Goal: Task Accomplishment & Management: Use online tool/utility

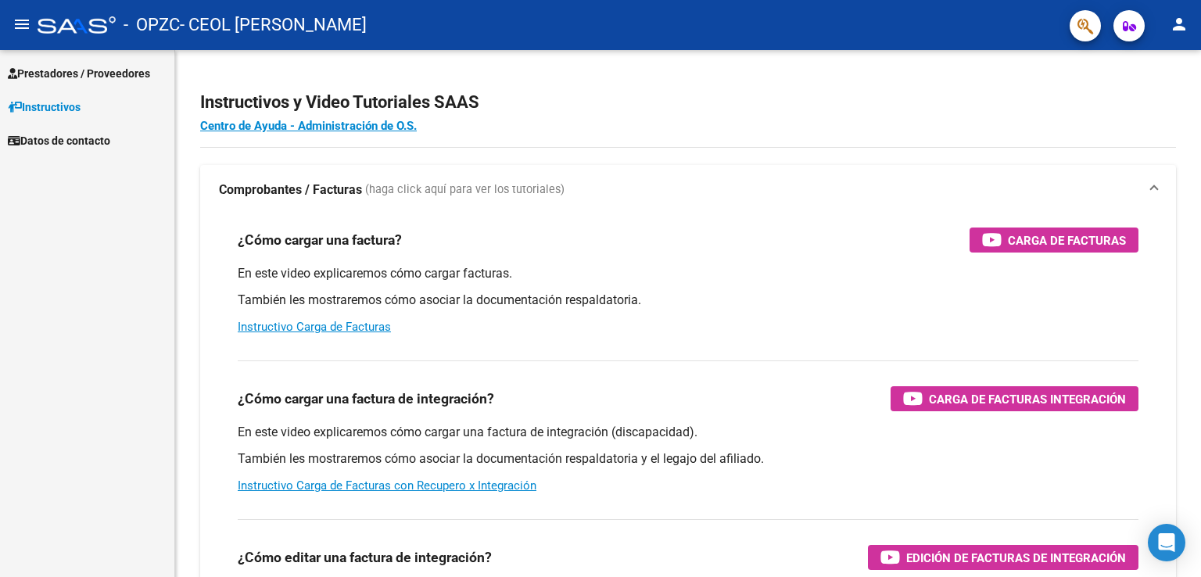
click at [106, 73] on span "Prestadores / Proveedores" at bounding box center [79, 73] width 142 height 17
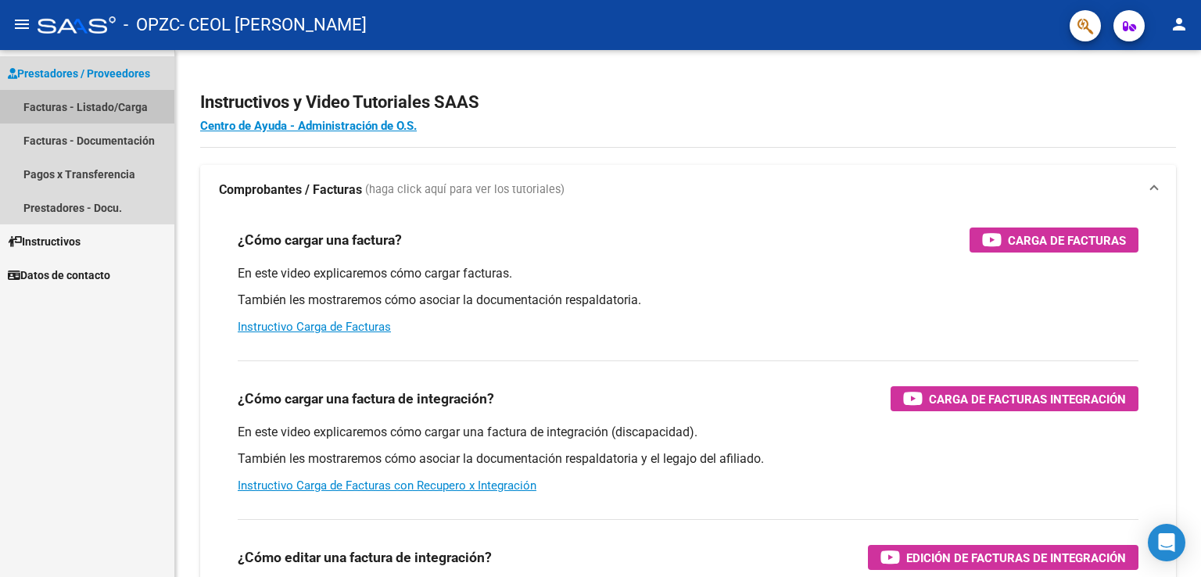
click at [135, 104] on link "Facturas - Listado/Carga" at bounding box center [87, 107] width 174 height 34
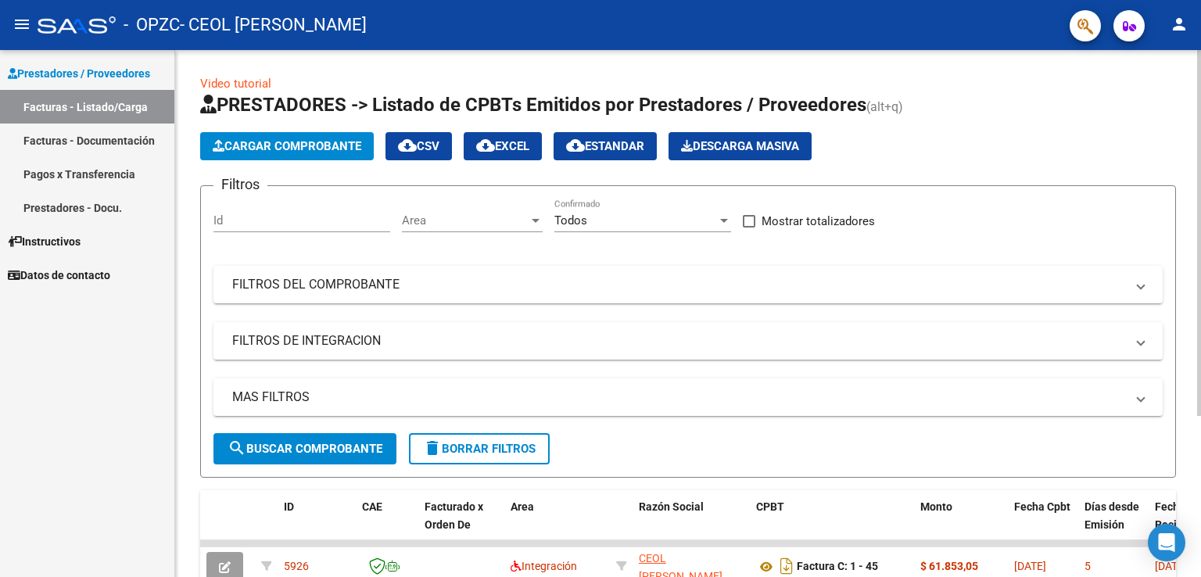
scroll to position [231, 0]
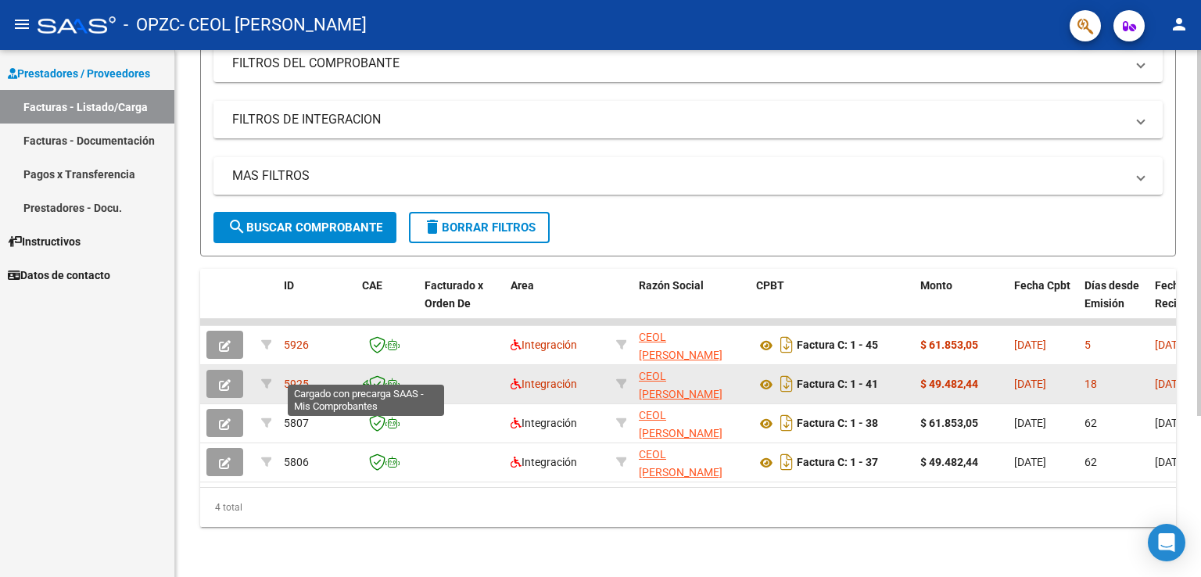
click at [368, 385] on icon at bounding box center [365, 385] width 7 height 1
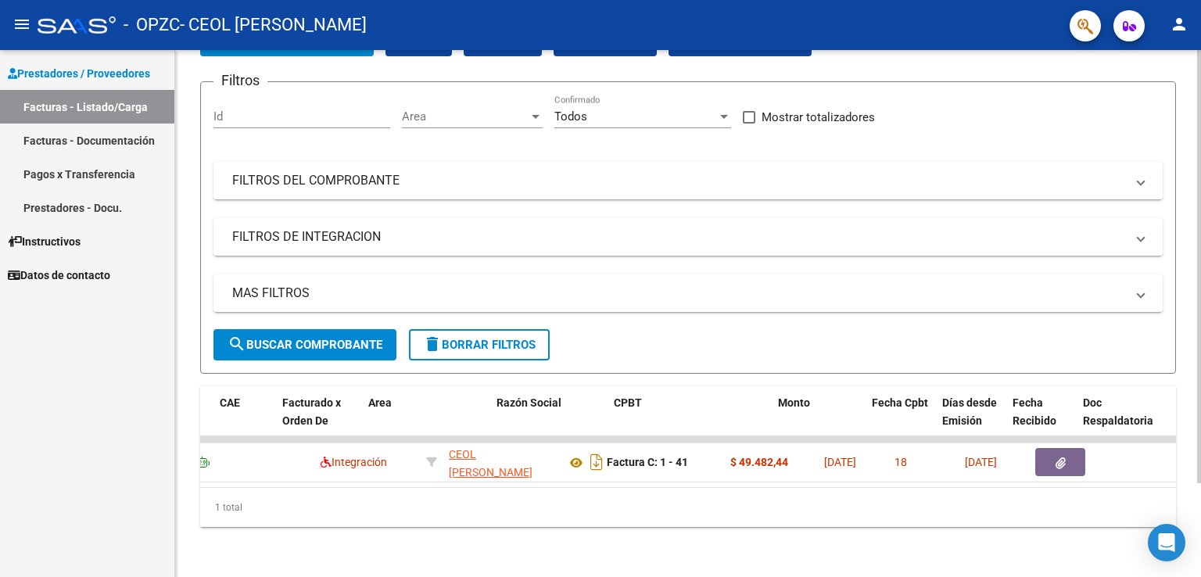
scroll to position [0, 0]
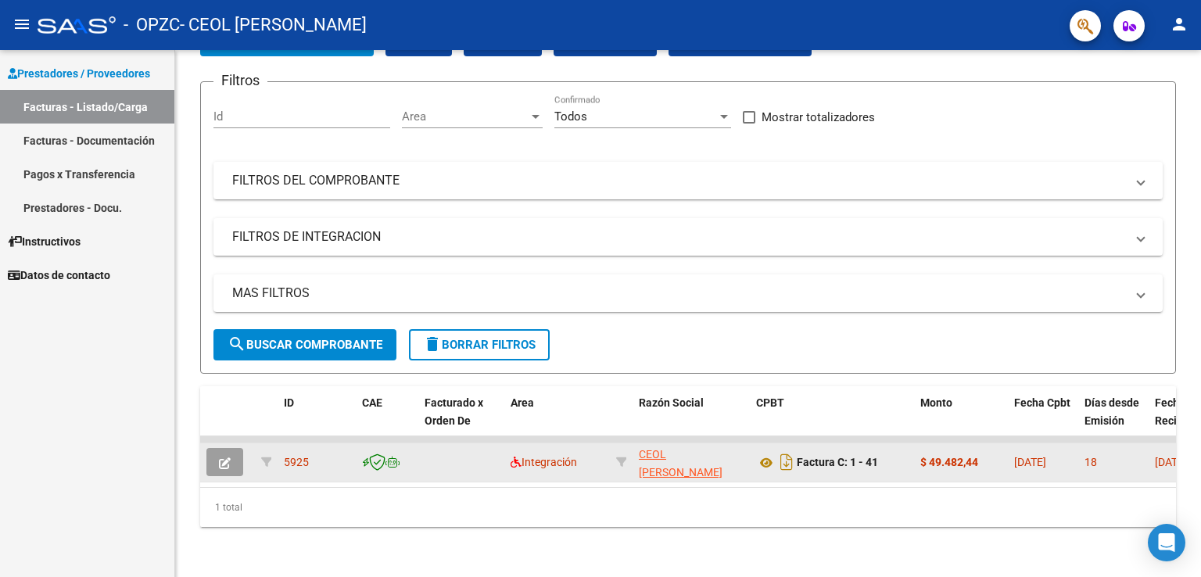
click at [377, 453] on icon at bounding box center [377, 461] width 16 height 17
click at [366, 463] on icon at bounding box center [365, 463] width 7 height 1
click at [390, 457] on icon at bounding box center [392, 462] width 14 height 11
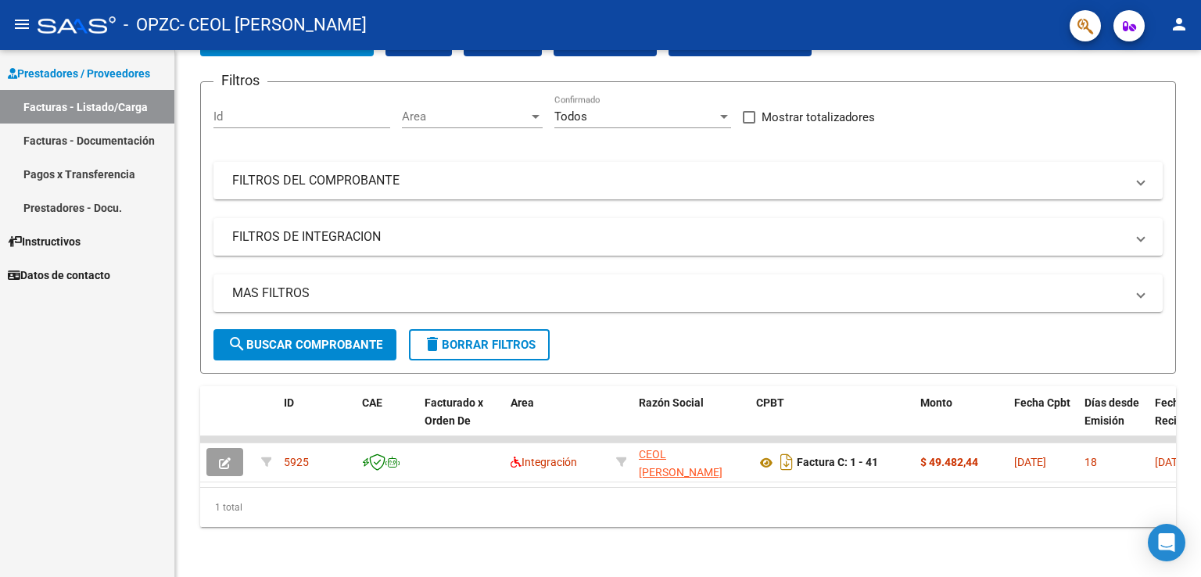
click at [91, 107] on link "Facturas - Listado/Carga" at bounding box center [87, 107] width 174 height 34
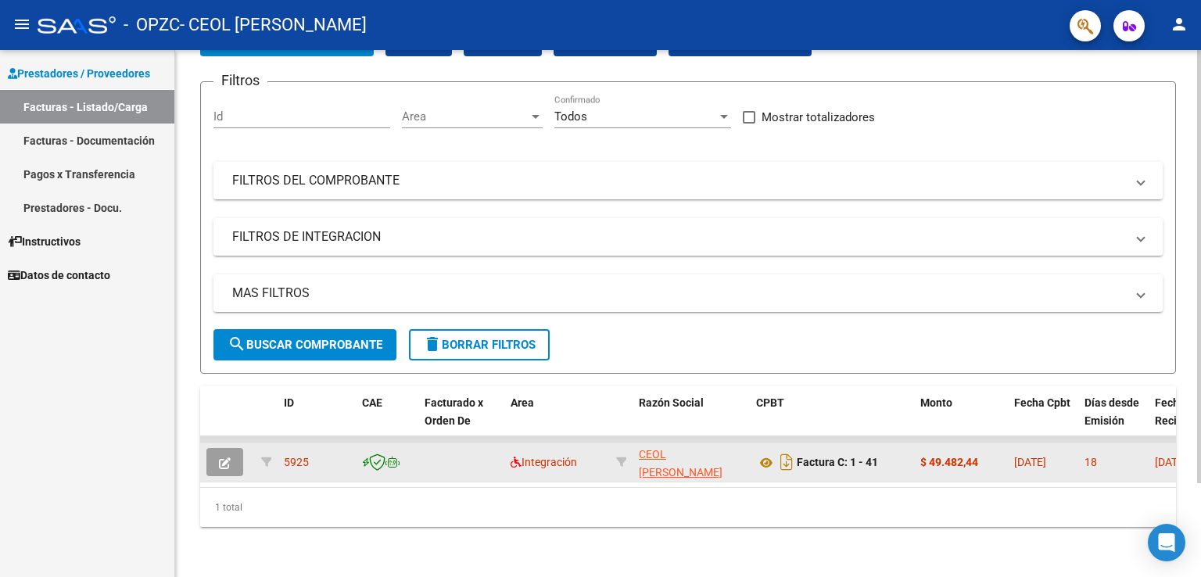
click at [290, 456] on span "5925" at bounding box center [296, 462] width 25 height 13
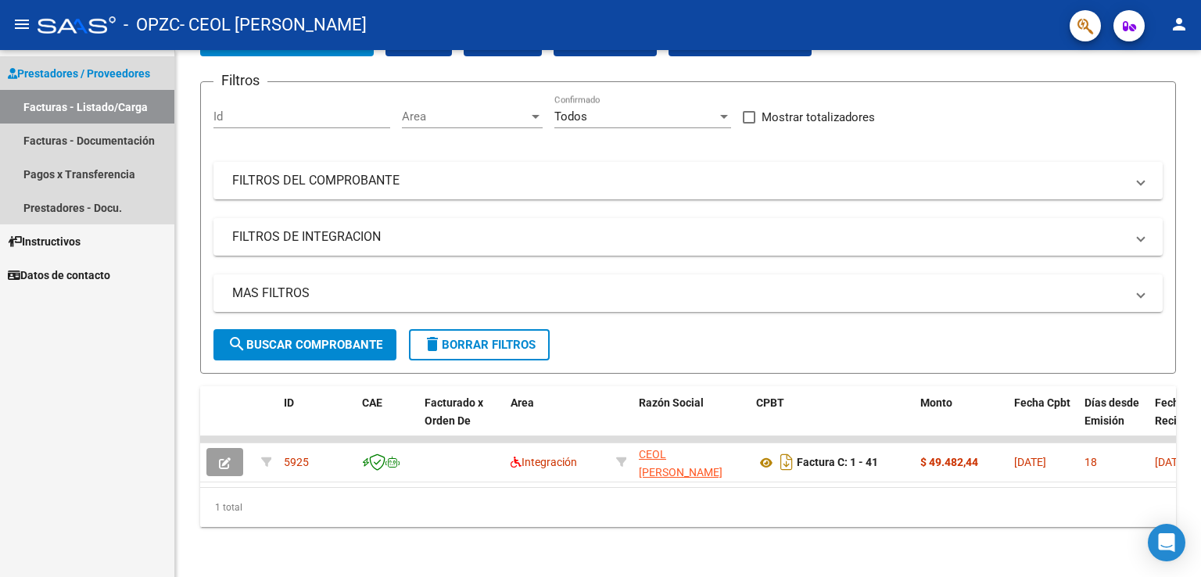
click at [101, 101] on link "Facturas - Listado/Carga" at bounding box center [87, 107] width 174 height 34
click at [81, 63] on link "Prestadores / Proveedores" at bounding box center [87, 73] width 174 height 34
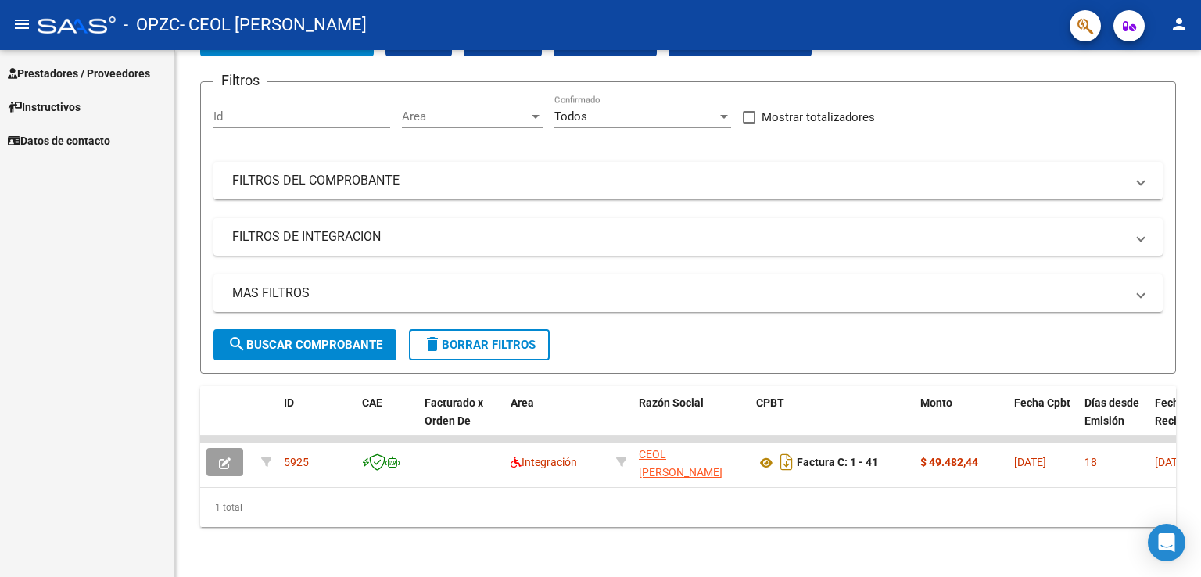
click at [102, 73] on span "Prestadores / Proveedores" at bounding box center [79, 73] width 142 height 17
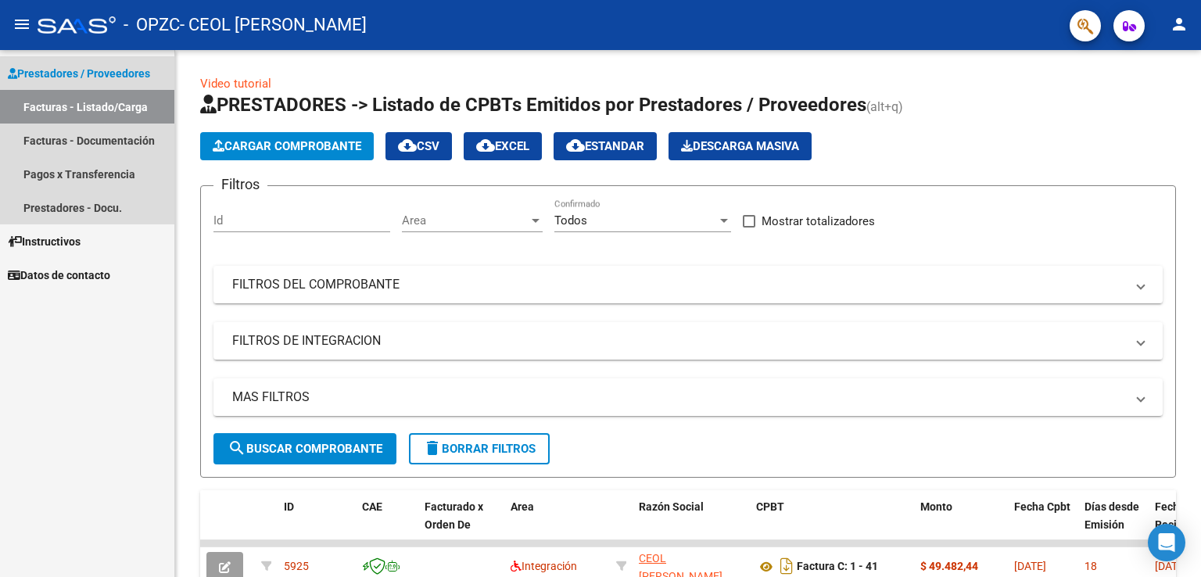
click at [108, 105] on link "Facturas - Listado/Carga" at bounding box center [87, 107] width 174 height 34
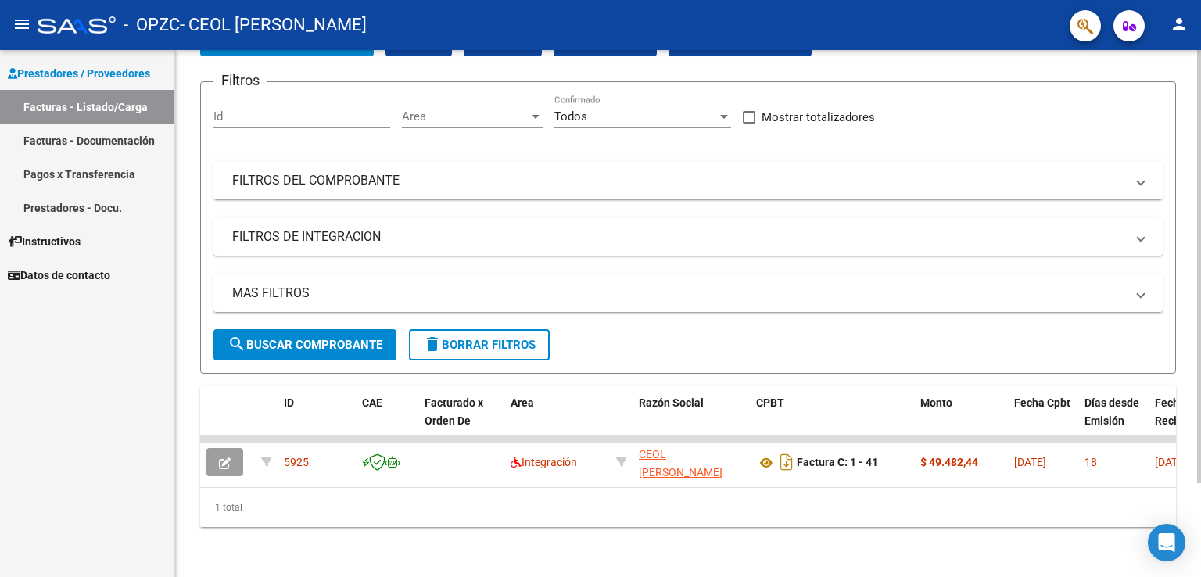
scroll to position [113, 0]
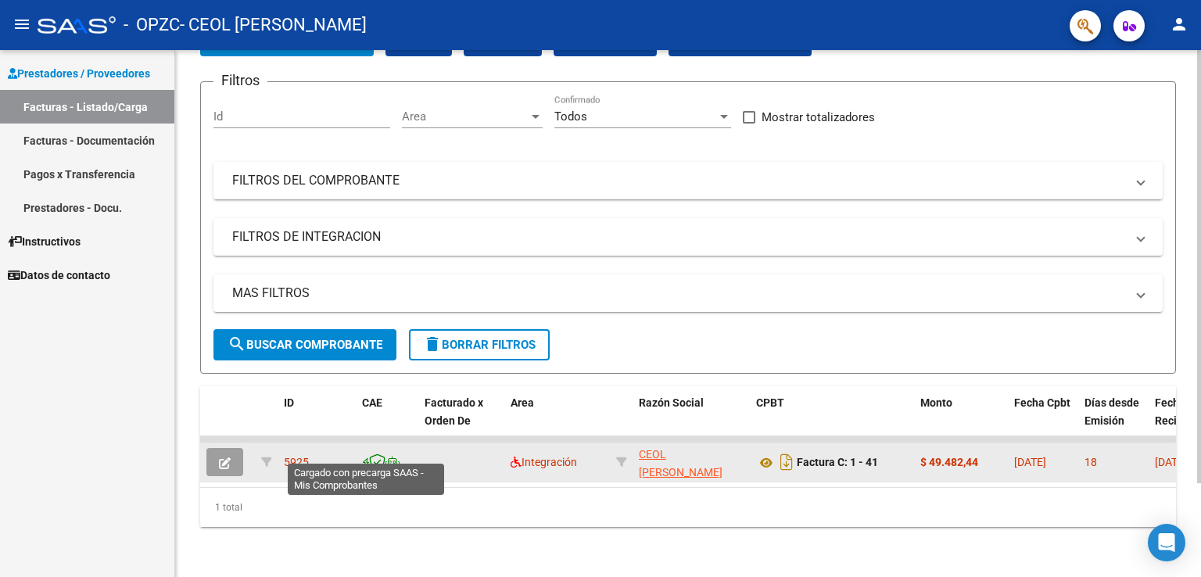
click at [365, 463] on icon at bounding box center [365, 463] width 7 height 1
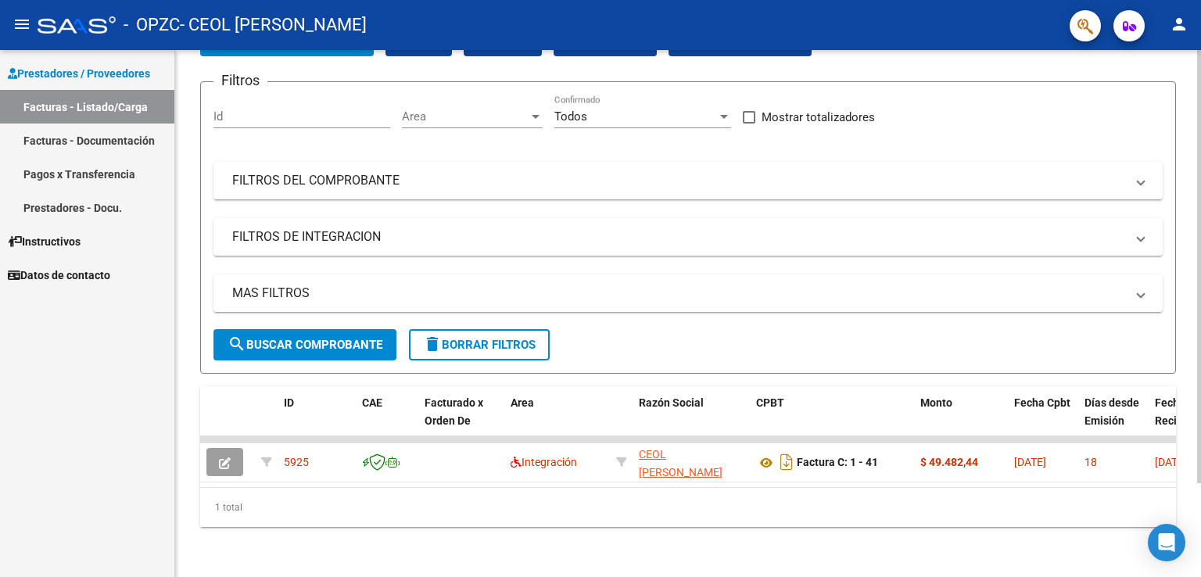
click at [453, 338] on span "delete Borrar Filtros" at bounding box center [479, 345] width 113 height 14
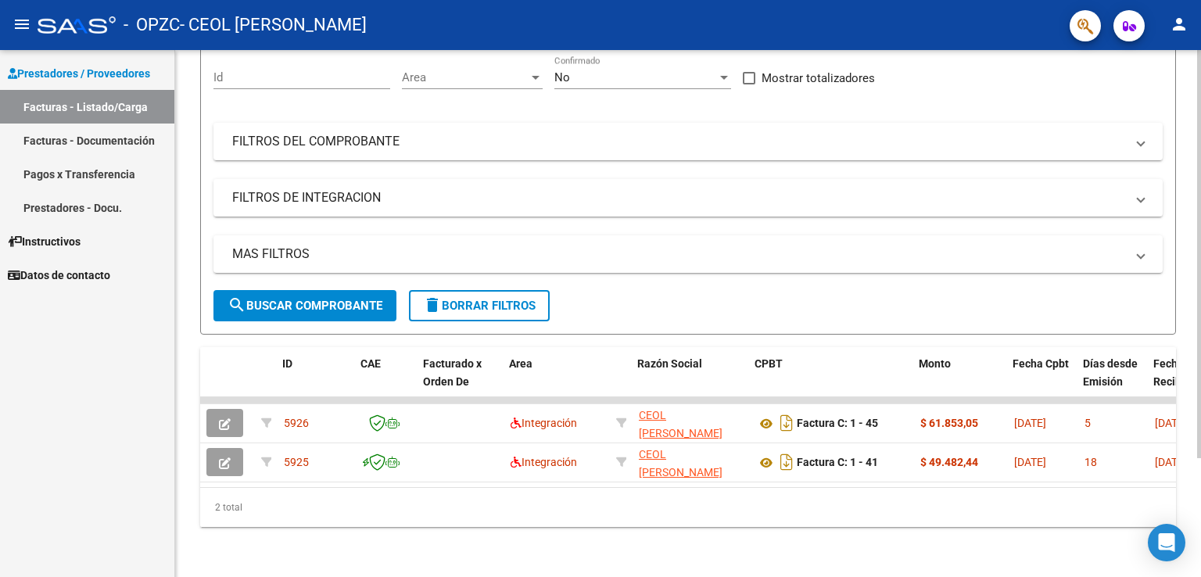
scroll to position [0, 117]
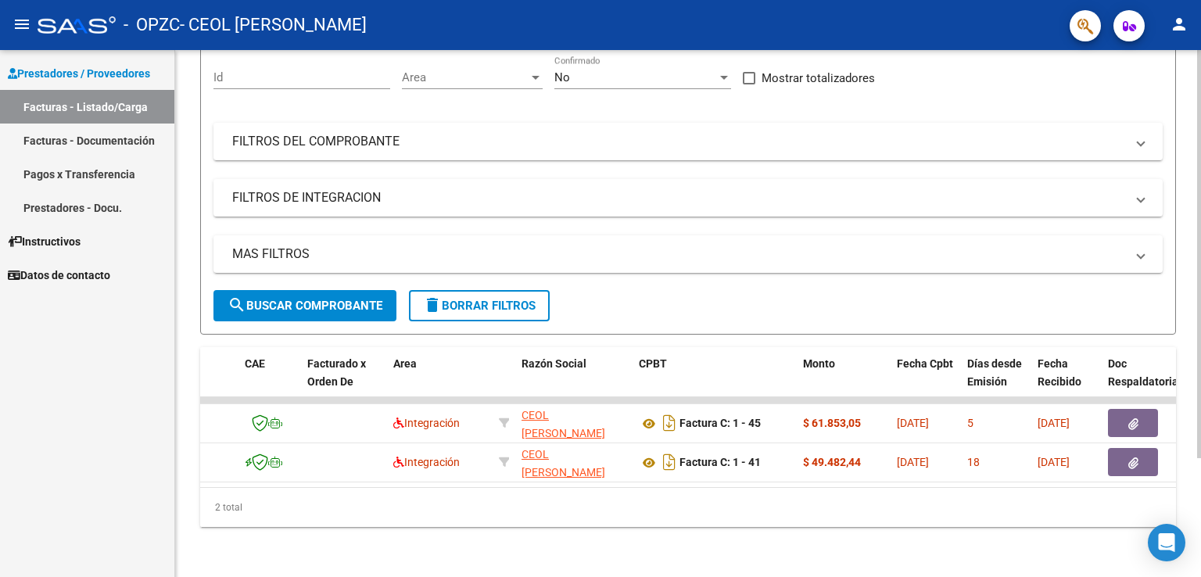
drag, startPoint x: 510, startPoint y: 474, endPoint x: 534, endPoint y: 473, distance: 23.5
click at [534, 473] on datatable-body "5926 Integración CEOL [PERSON_NAME] 27278193751 Factura C: 1 - 45 $ 61.853,05 […" at bounding box center [688, 442] width 976 height 90
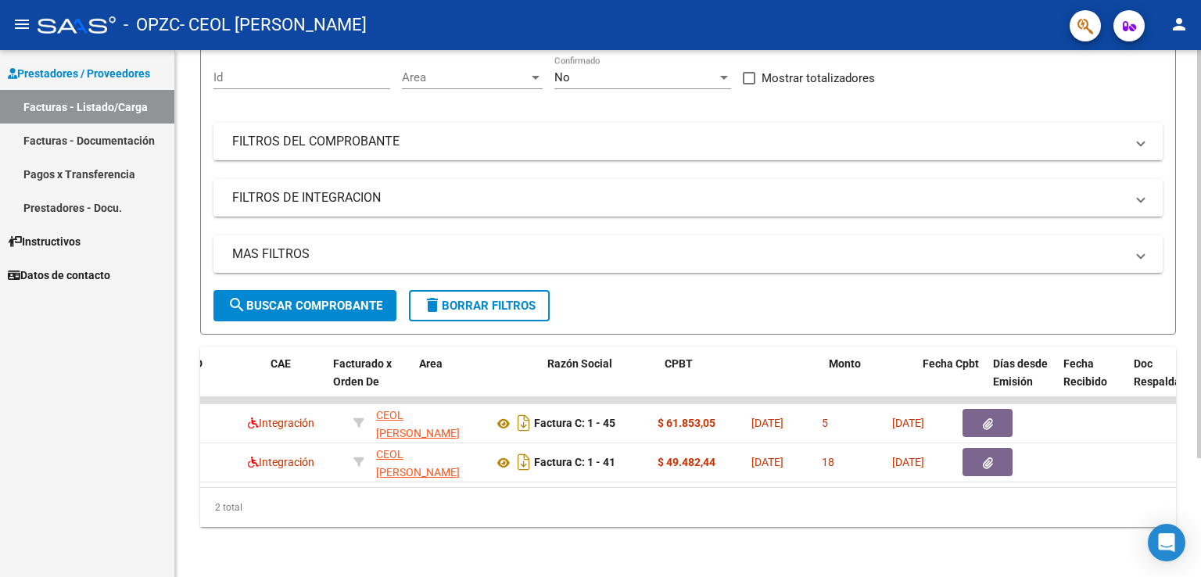
scroll to position [0, 0]
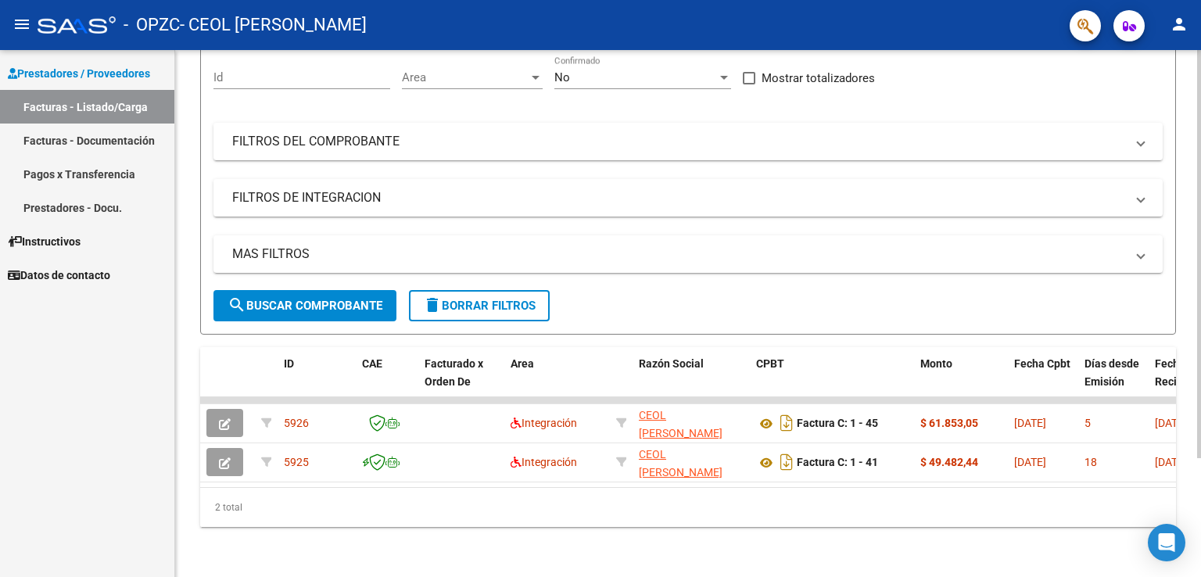
drag, startPoint x: 592, startPoint y: 475, endPoint x: 364, endPoint y: 473, distance: 227.5
click at [366, 473] on datatable-body "5926 Integración CEOL [PERSON_NAME] 27278193751 Factura C: 1 - 45 $ 61.853,05 […" at bounding box center [688, 442] width 976 height 90
click at [455, 299] on span "delete Borrar Filtros" at bounding box center [479, 306] width 113 height 14
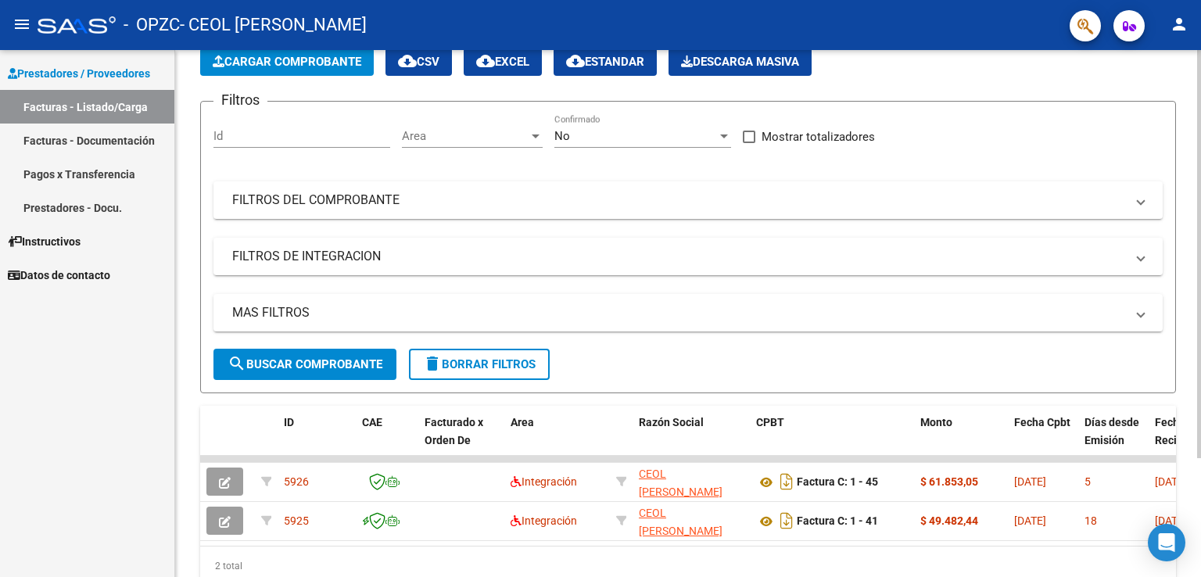
scroll to position [153, 0]
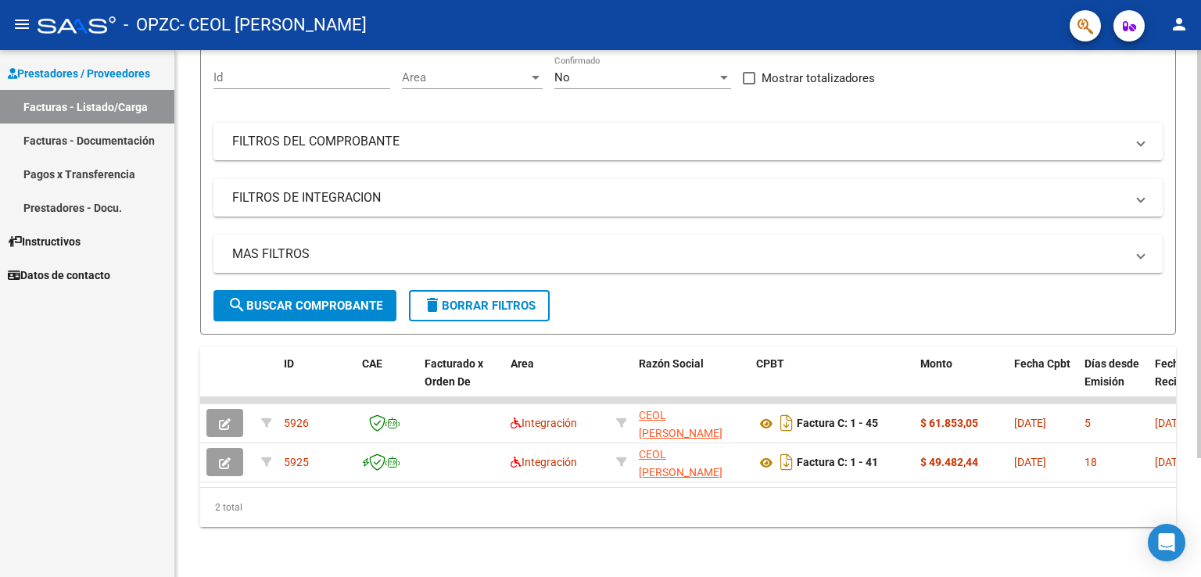
click at [301, 290] on button "search Buscar Comprobante" at bounding box center [304, 305] width 183 height 31
click at [292, 357] on span "ID" at bounding box center [289, 363] width 10 height 13
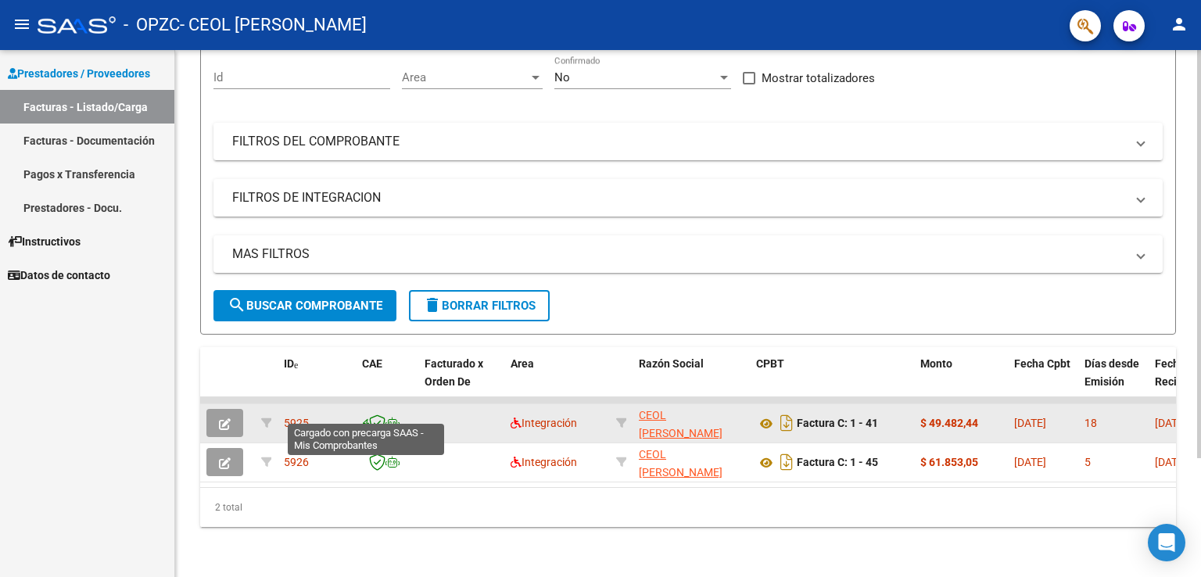
click at [364, 424] on icon at bounding box center [365, 424] width 7 height 1
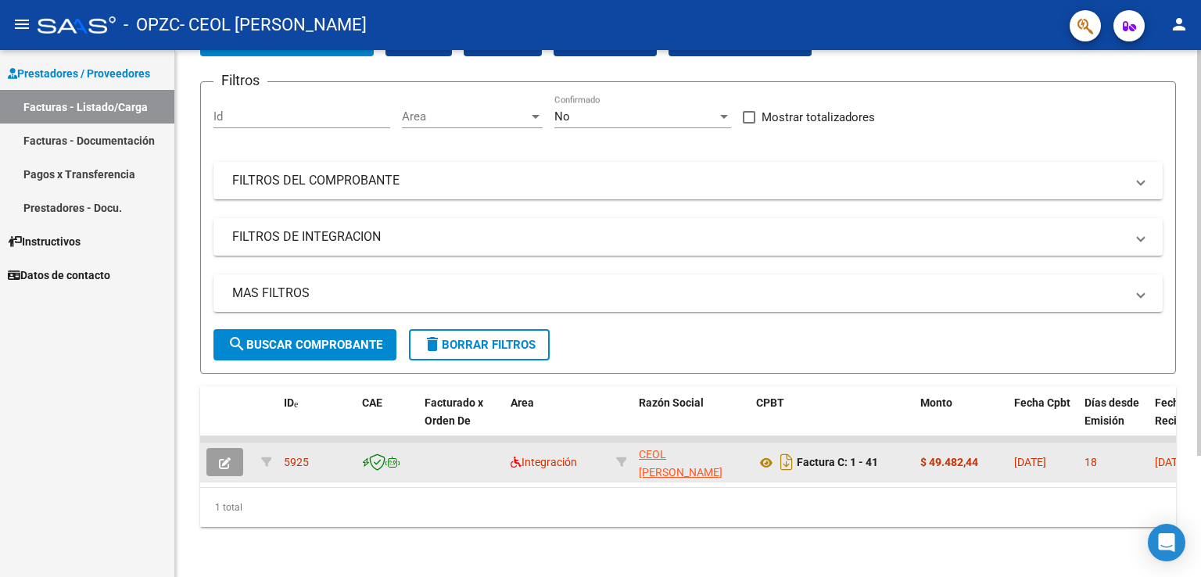
scroll to position [113, 0]
click at [366, 463] on icon at bounding box center [365, 463] width 7 height 1
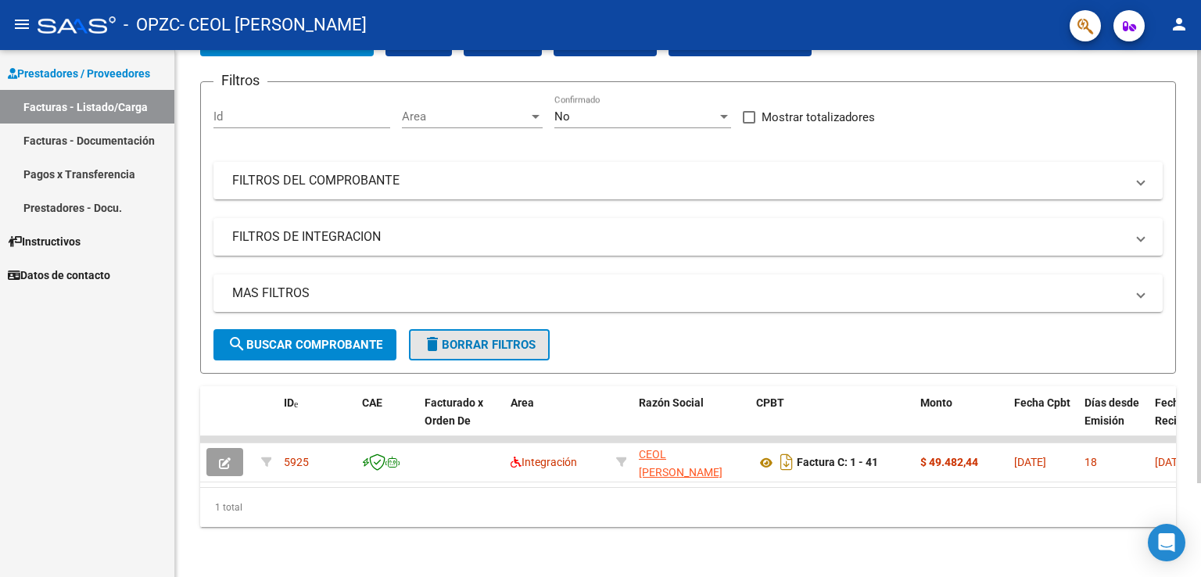
click at [457, 338] on span "delete Borrar Filtros" at bounding box center [479, 345] width 113 height 14
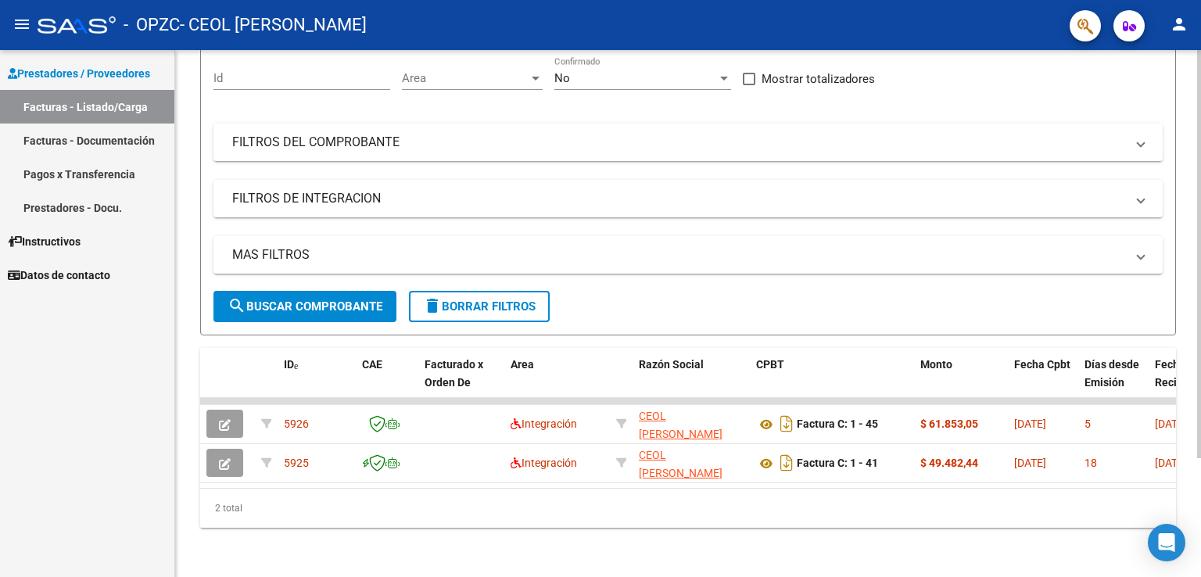
scroll to position [153, 0]
click at [75, 145] on link "Facturas - Documentación" at bounding box center [87, 141] width 174 height 34
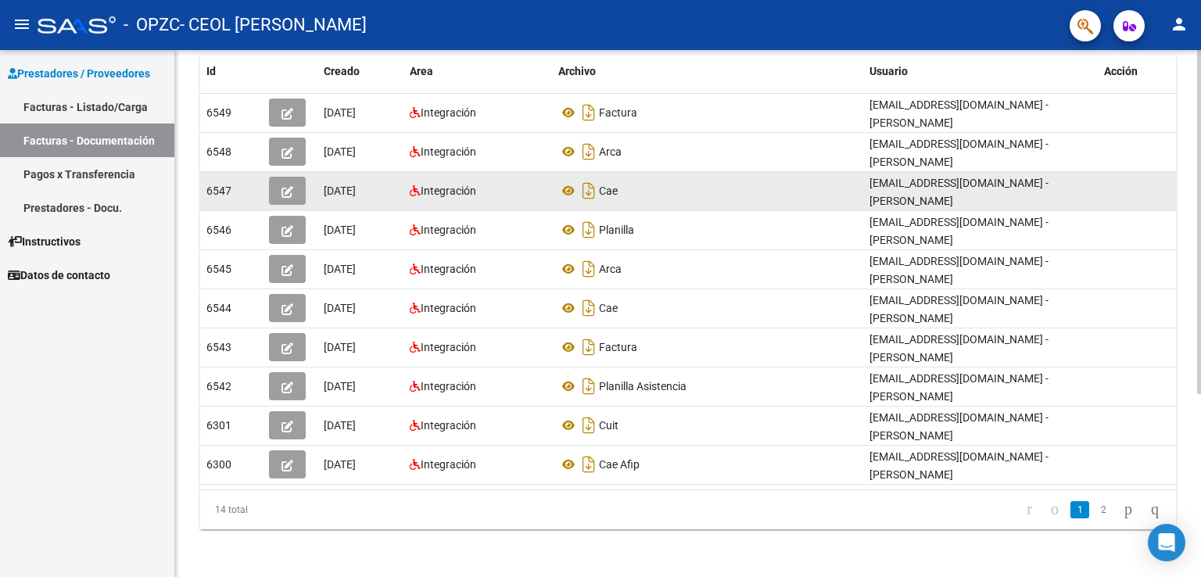
scroll to position [46, 0]
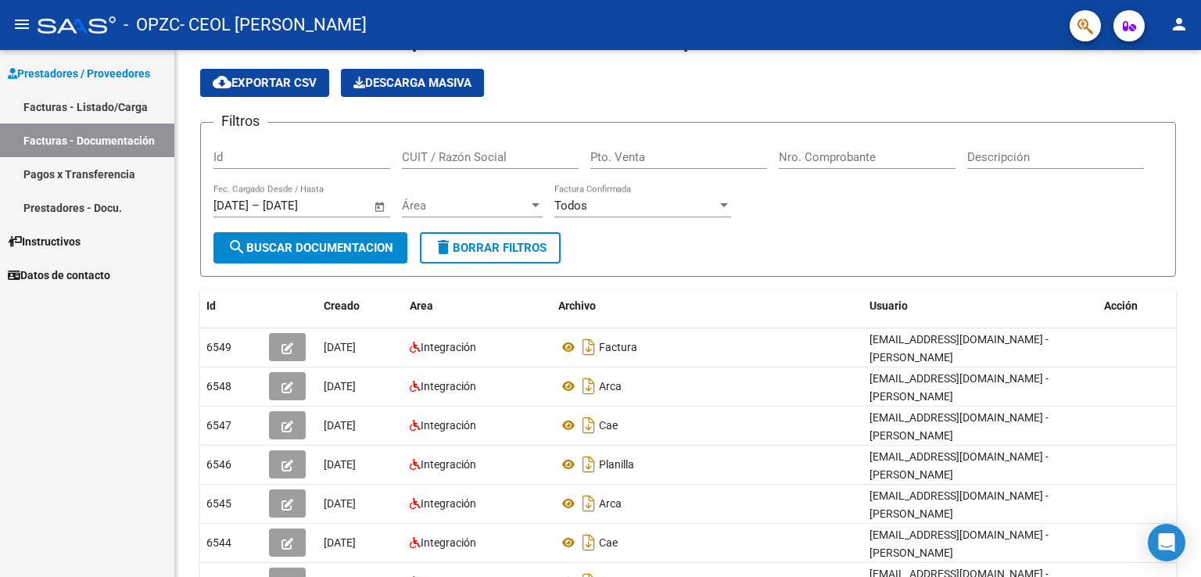
click at [70, 160] on link "Pagos x Transferencia" at bounding box center [87, 174] width 174 height 34
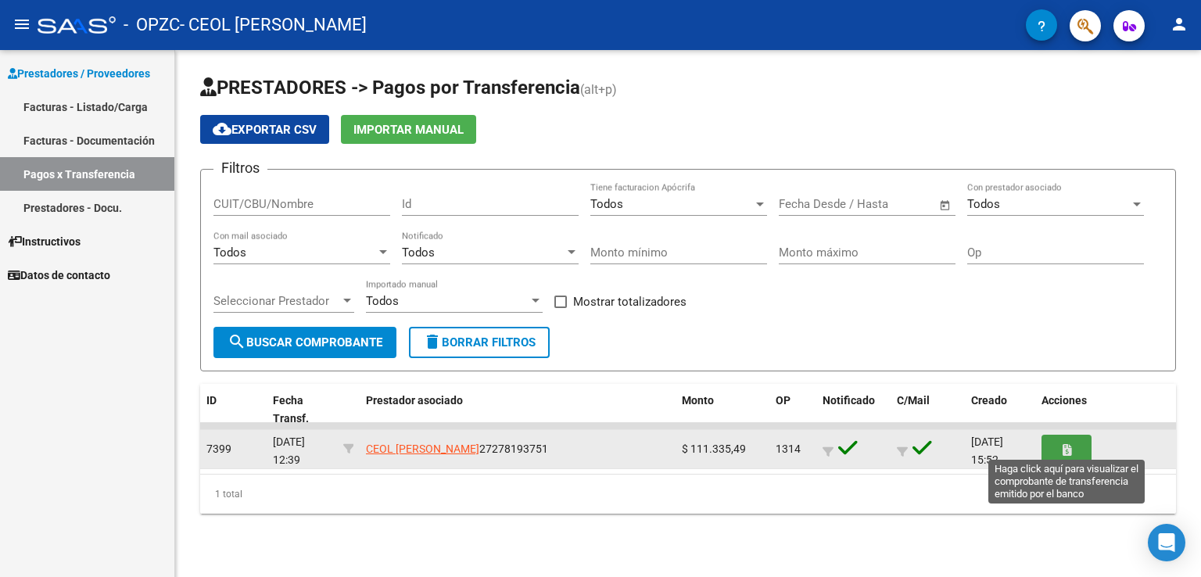
click at [1071, 442] on button "button" at bounding box center [1066, 449] width 50 height 29
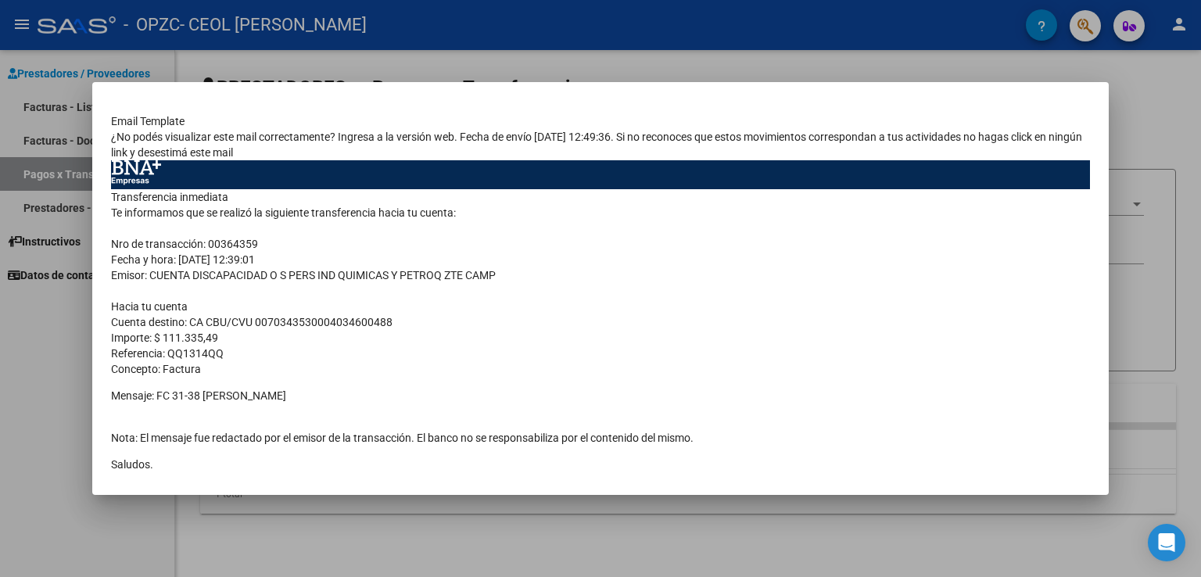
click at [706, 70] on div at bounding box center [600, 288] width 1201 height 577
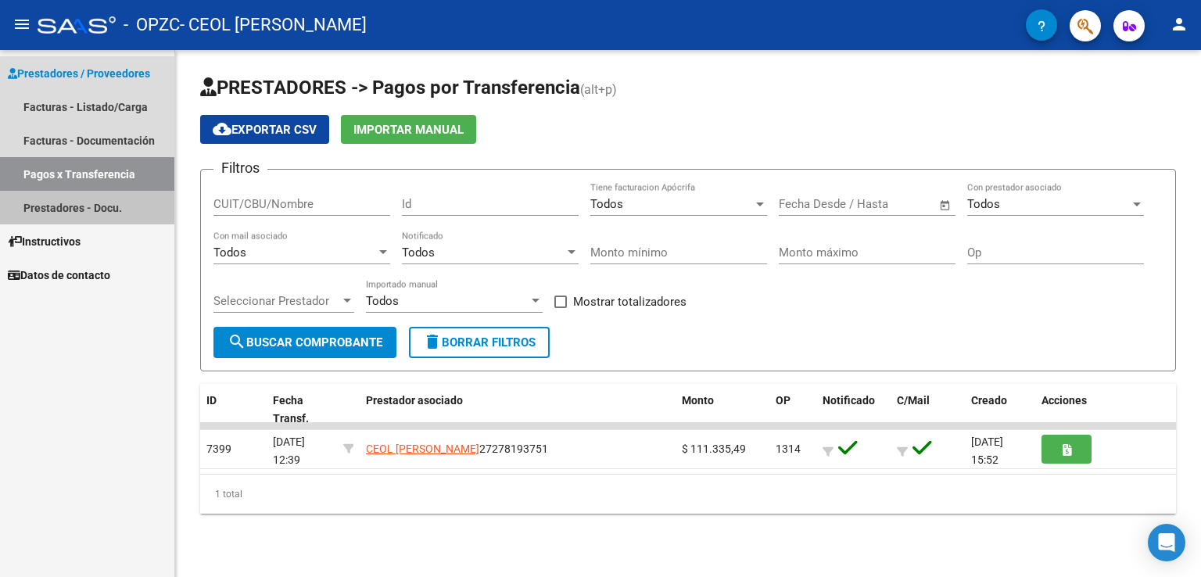
click at [97, 207] on link "Prestadores - Docu." at bounding box center [87, 208] width 174 height 34
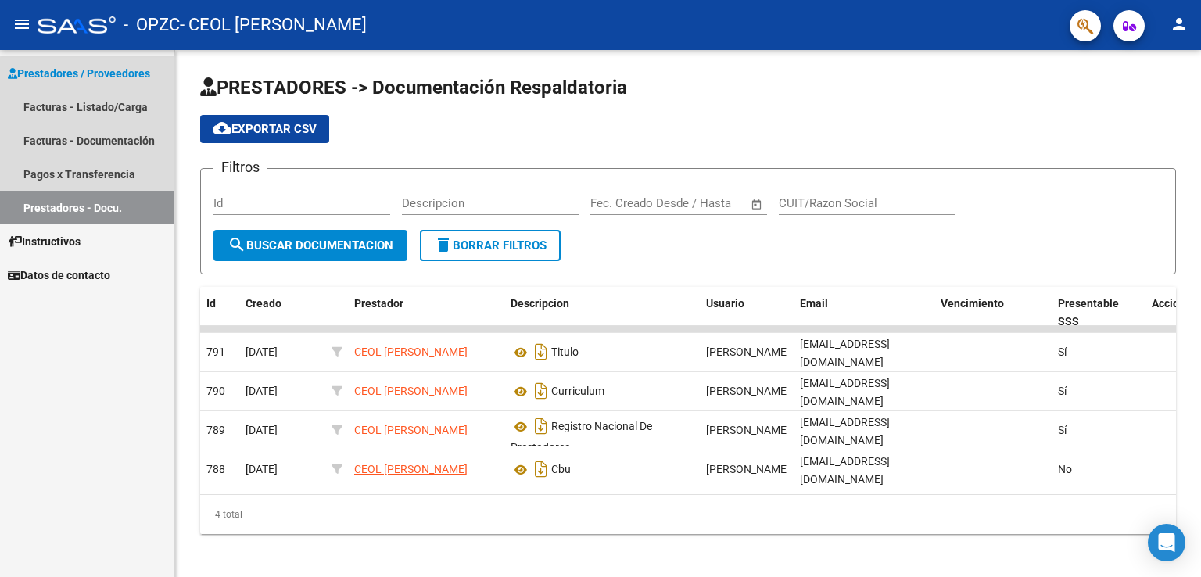
click at [110, 202] on link "Prestadores - Docu." at bounding box center [87, 208] width 174 height 34
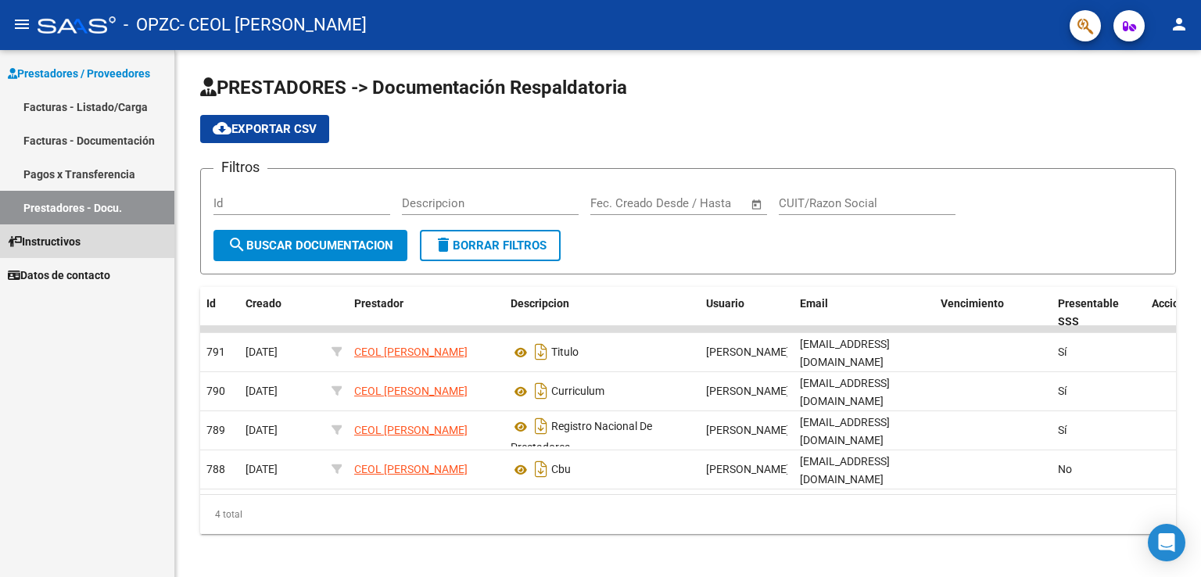
click at [96, 241] on link "Instructivos" at bounding box center [87, 241] width 174 height 34
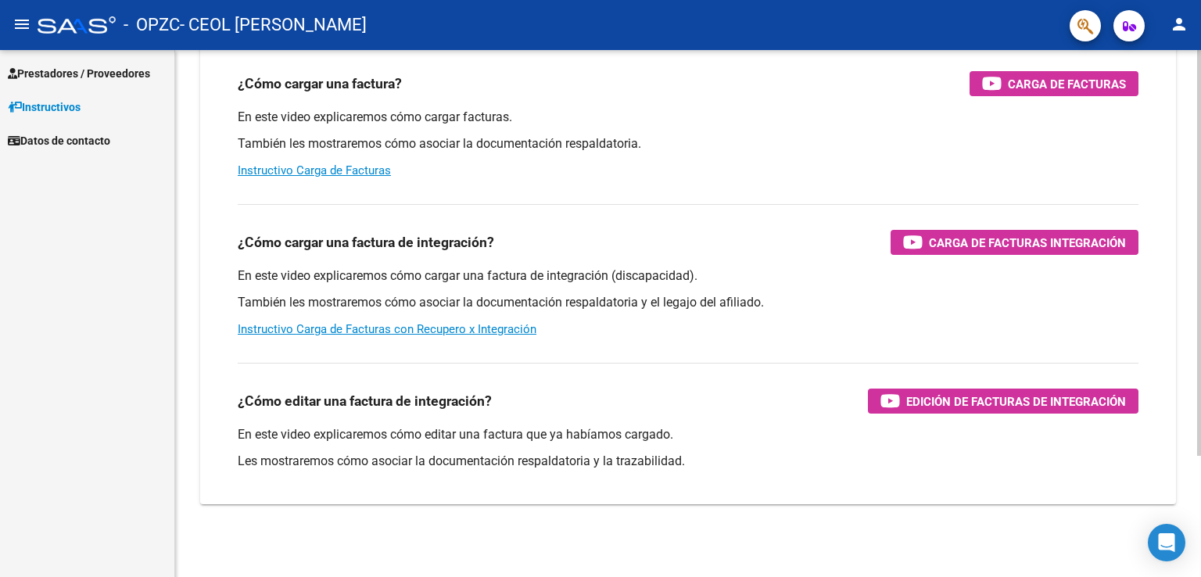
scroll to position [159, 0]
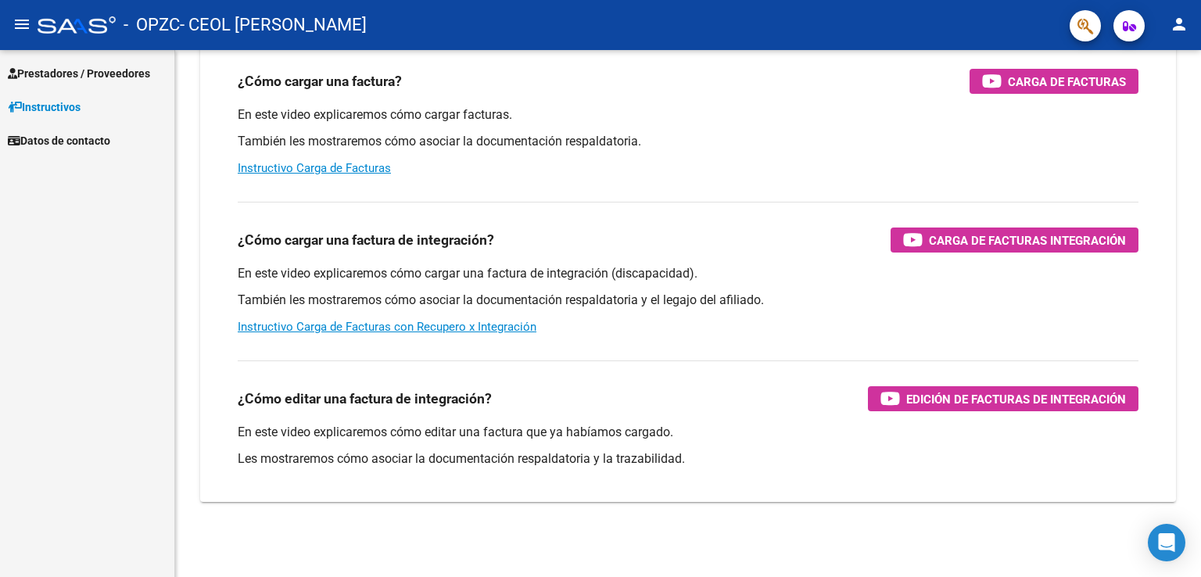
click at [50, 134] on span "Datos de contacto" at bounding box center [59, 140] width 102 height 17
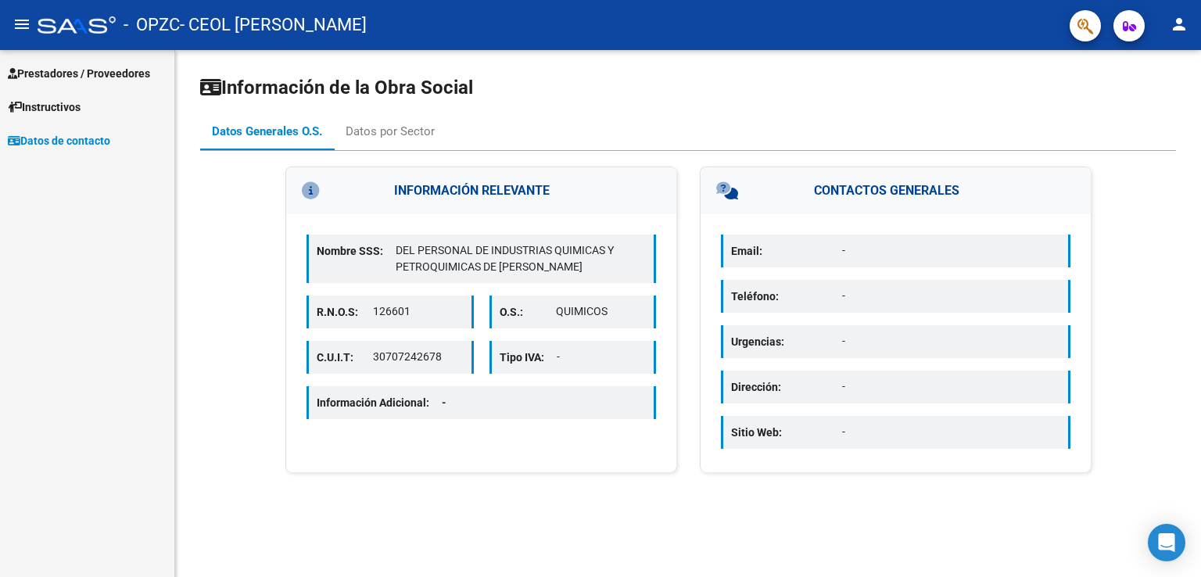
click at [36, 66] on span "Prestadores / Proveedores" at bounding box center [79, 73] width 142 height 17
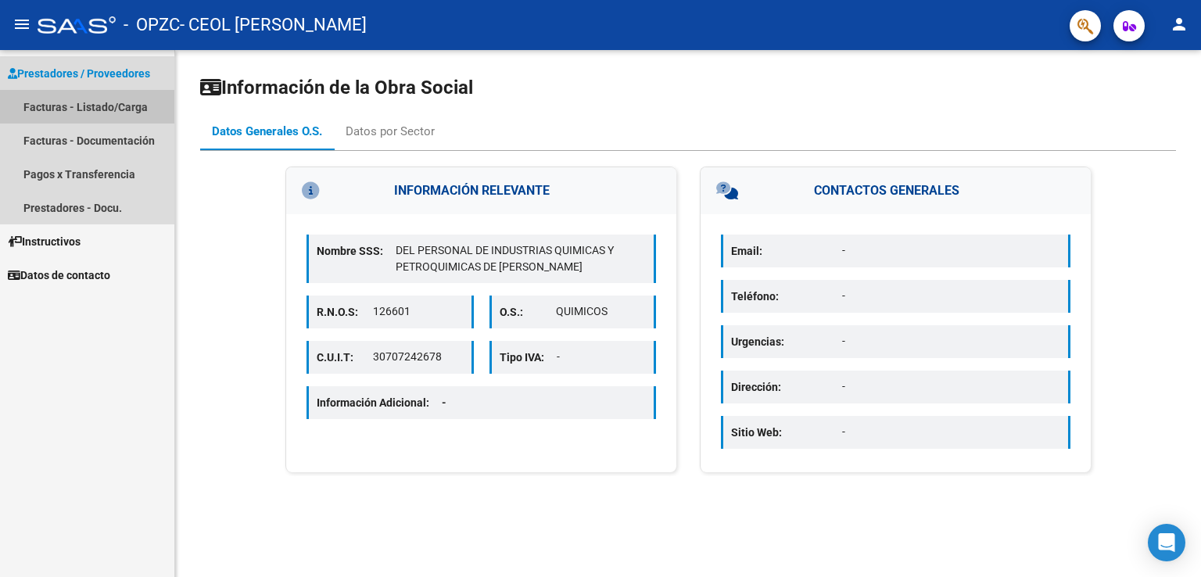
click at [56, 101] on link "Facturas - Listado/Carga" at bounding box center [87, 107] width 174 height 34
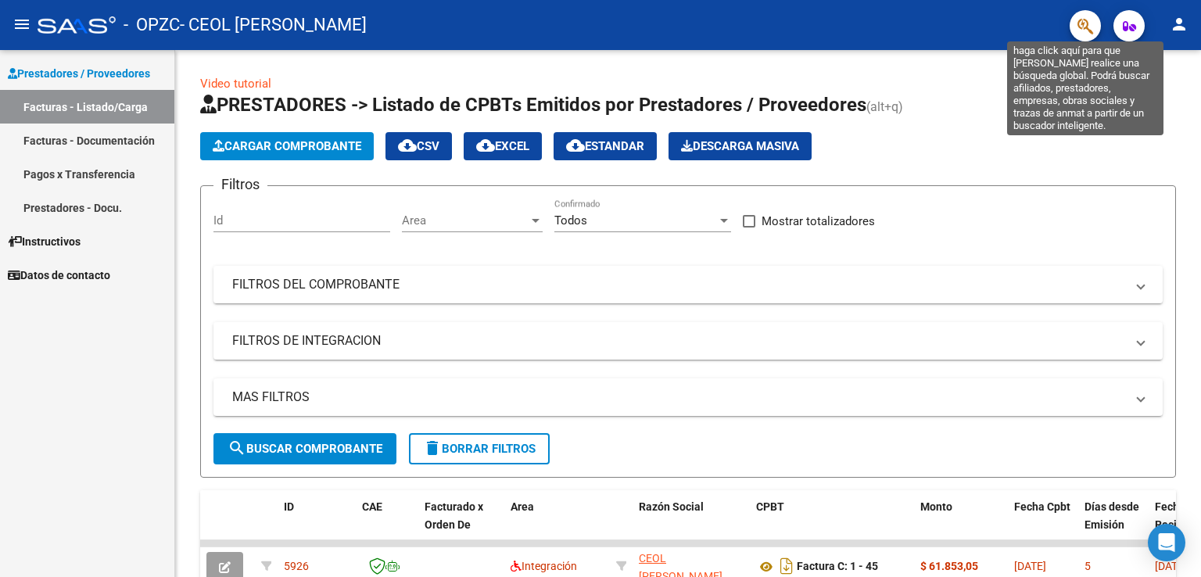
click at [1083, 27] on icon "button" at bounding box center [1085, 26] width 16 height 18
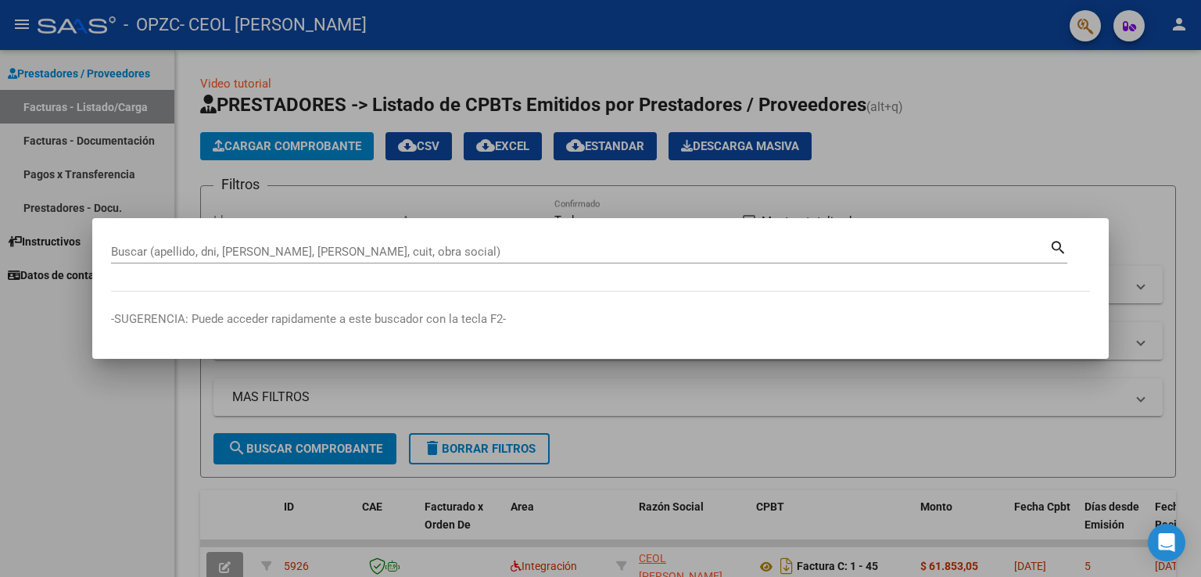
click at [1016, 172] on div at bounding box center [600, 288] width 1201 height 577
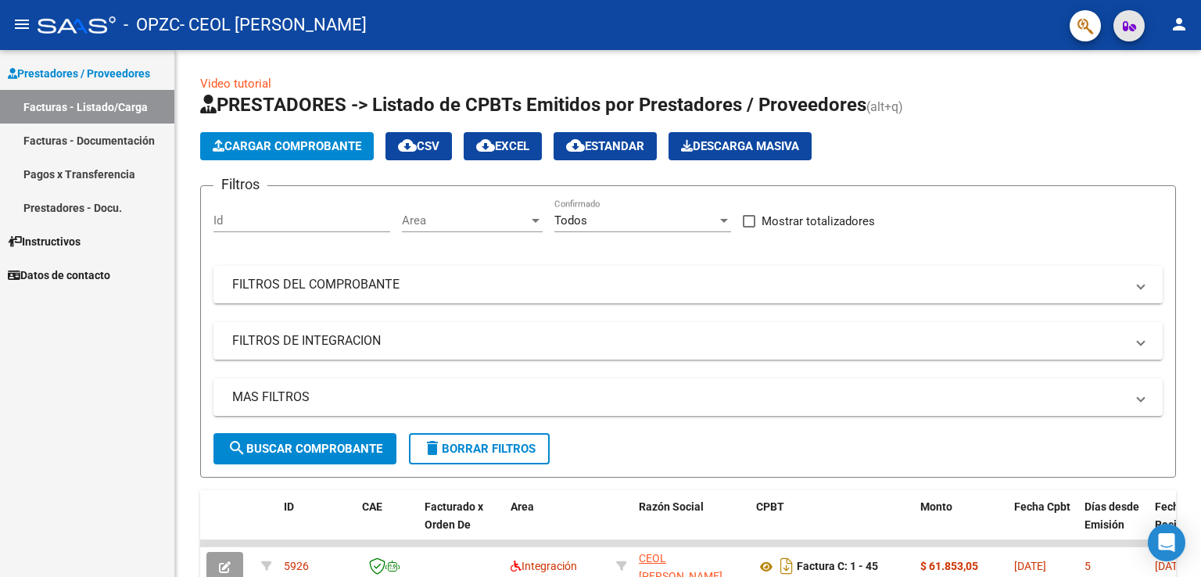
click at [1135, 24] on icon "button" at bounding box center [1129, 26] width 13 height 12
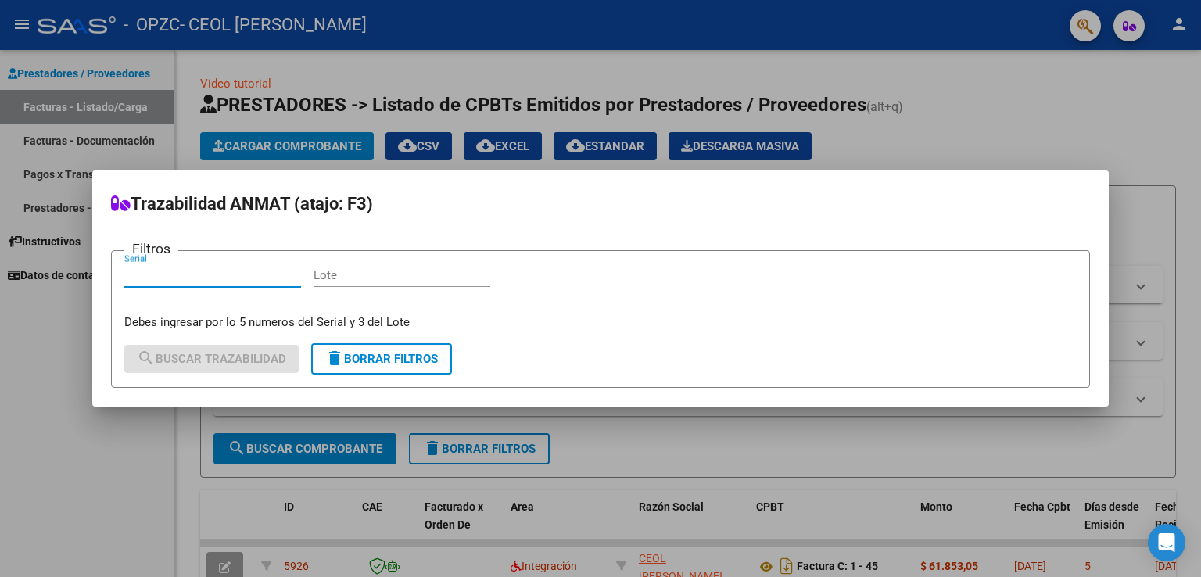
click at [1018, 130] on div at bounding box center [600, 288] width 1201 height 577
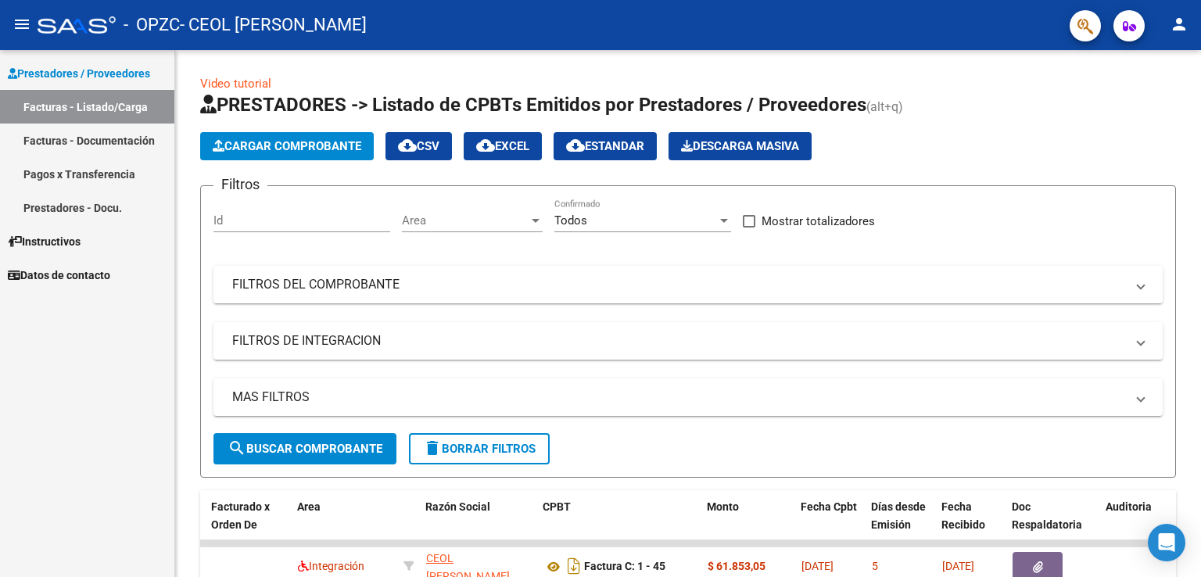
click at [128, 101] on link "Facturas - Listado/Carga" at bounding box center [87, 107] width 174 height 34
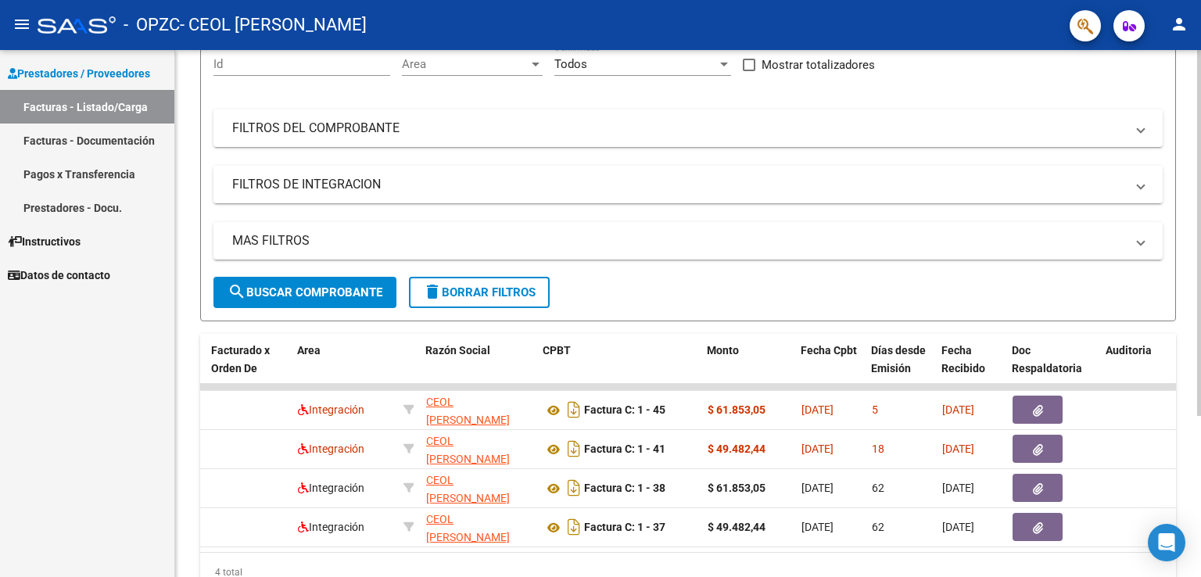
scroll to position [231, 0]
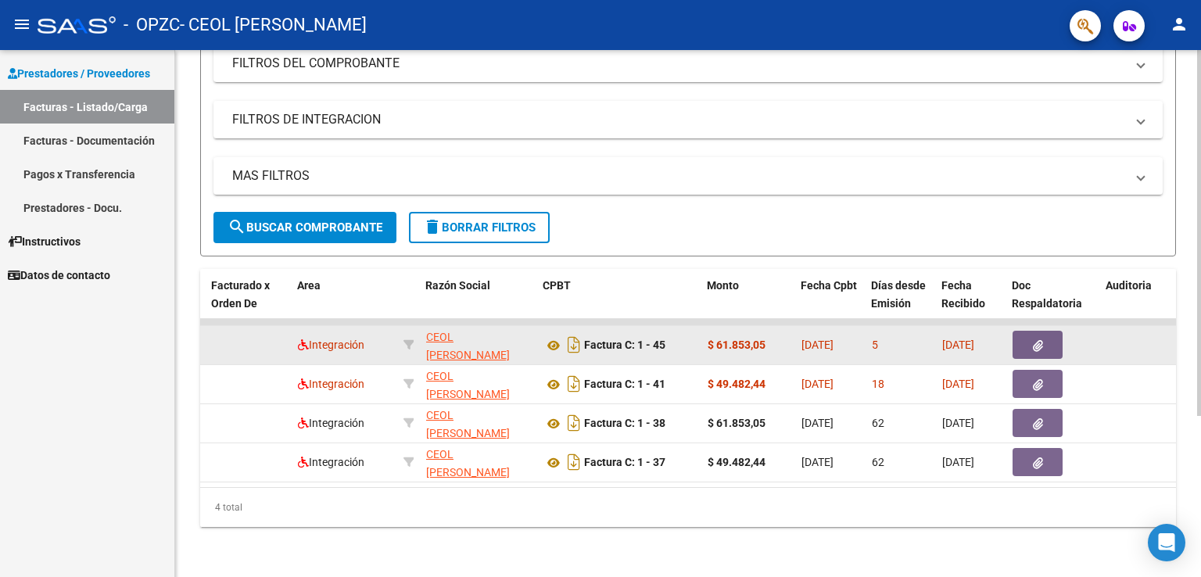
click at [1038, 340] on icon "button" at bounding box center [1038, 346] width 10 height 12
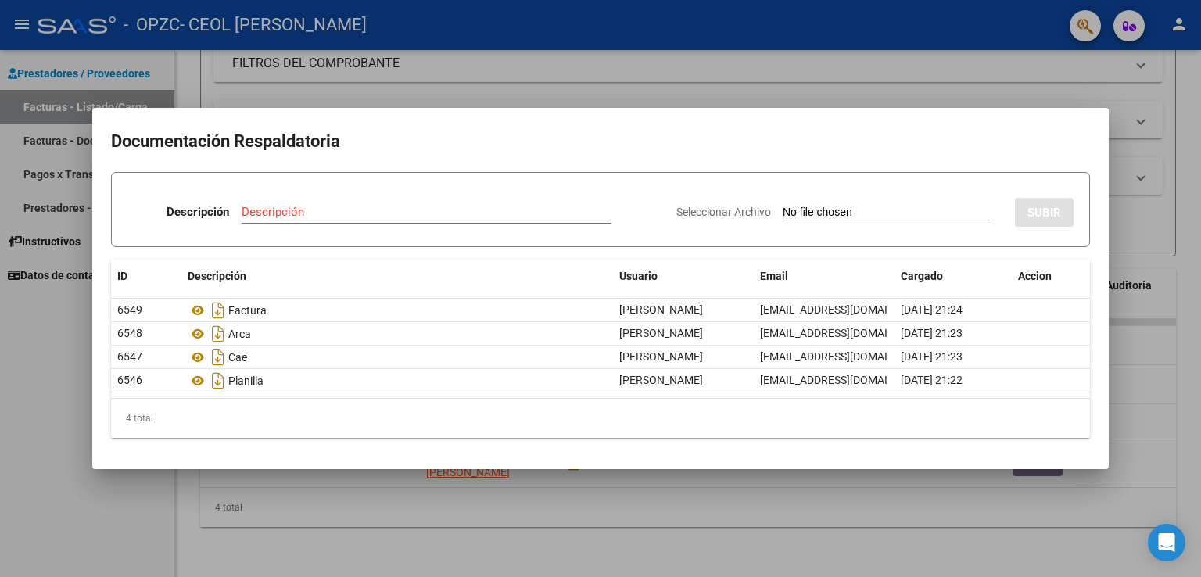
click at [645, 85] on div at bounding box center [600, 288] width 1201 height 577
